Goal: Task Accomplishment & Management: Manage account settings

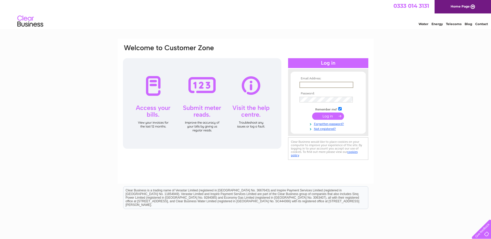
click at [305, 85] on input "text" at bounding box center [327, 85] width 54 height 6
type input "[EMAIL_ADDRESS][DOMAIN_NAME]"
click at [312, 113] on input "submit" at bounding box center [328, 116] width 32 height 7
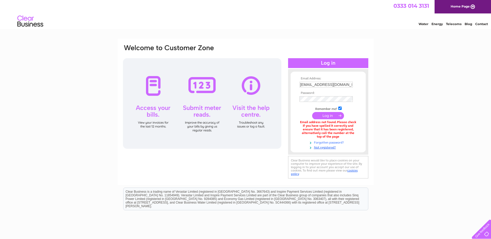
click at [328, 143] on link "Forgotten password?" at bounding box center [329, 142] width 59 height 5
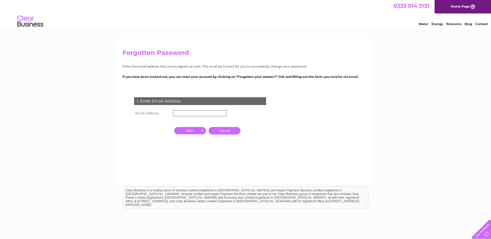
click at [213, 113] on input "text" at bounding box center [200, 113] width 54 height 6
type input "[EMAIL_ADDRESS][DOMAIN_NAME]"
click at [189, 129] on input "button" at bounding box center [190, 130] width 32 height 7
